Goal: Navigation & Orientation: Find specific page/section

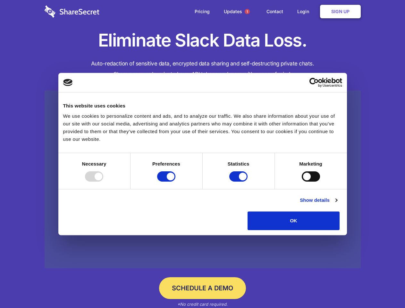
click at [103, 181] on div at bounding box center [94, 176] width 18 height 10
click at [175, 181] on input "Preferences" at bounding box center [166, 176] width 18 height 10
checkbox input "false"
click at [239, 181] on input "Statistics" at bounding box center [238, 176] width 18 height 10
checkbox input "false"
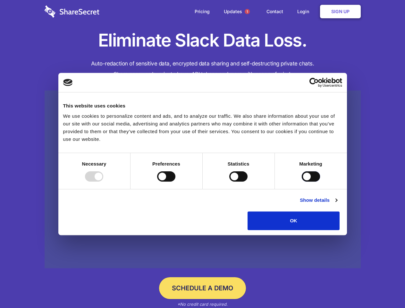
click at [302, 181] on input "Marketing" at bounding box center [311, 176] width 18 height 10
checkbox input "true"
click at [337, 204] on link "Show details" at bounding box center [318, 200] width 37 height 8
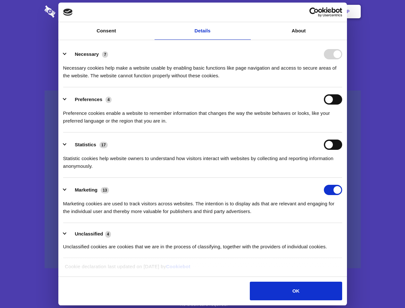
click at [342, 87] on li "Necessary 7 Necessary cookies help make a website usable by enabling basic func…" at bounding box center [202, 64] width 279 height 45
click at [247, 12] on span "1" at bounding box center [247, 11] width 5 height 5
